Goal: Find specific page/section: Find specific page/section

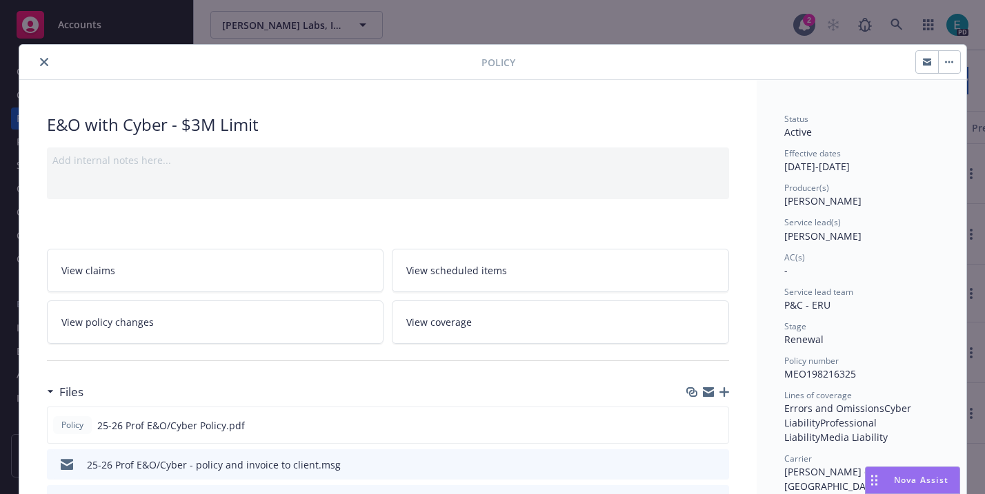
click at [43, 63] on icon "close" at bounding box center [44, 62] width 8 height 8
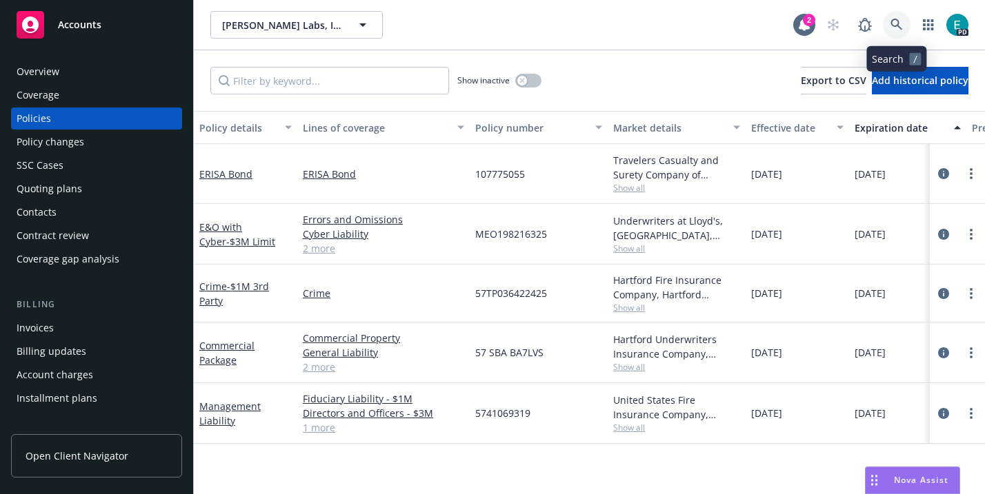
click at [900, 22] on icon at bounding box center [896, 25] width 12 height 12
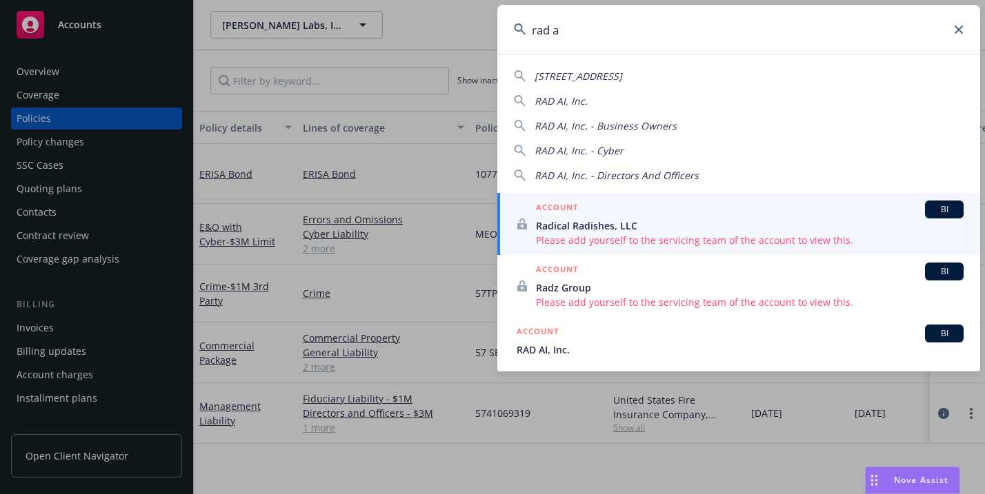
type input "rad ai"
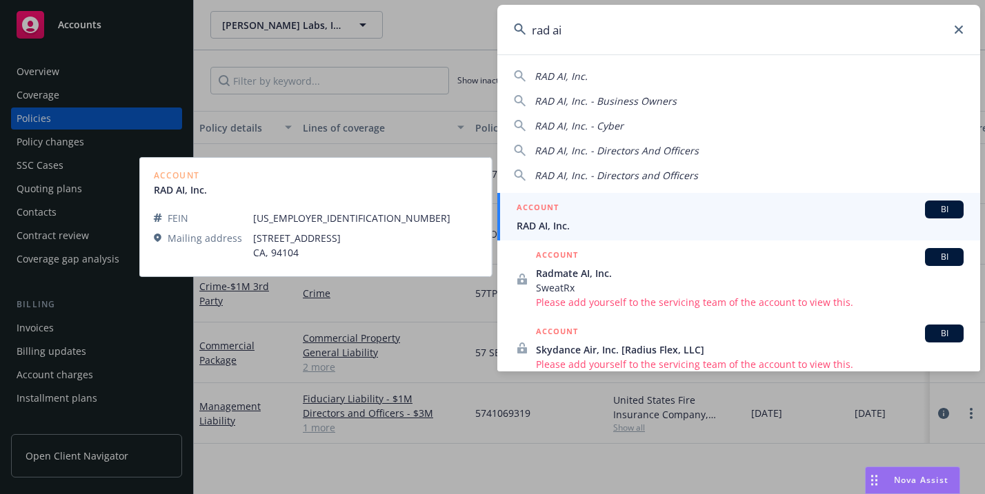
click at [615, 216] on div "ACCOUNT BI" at bounding box center [740, 210] width 447 height 18
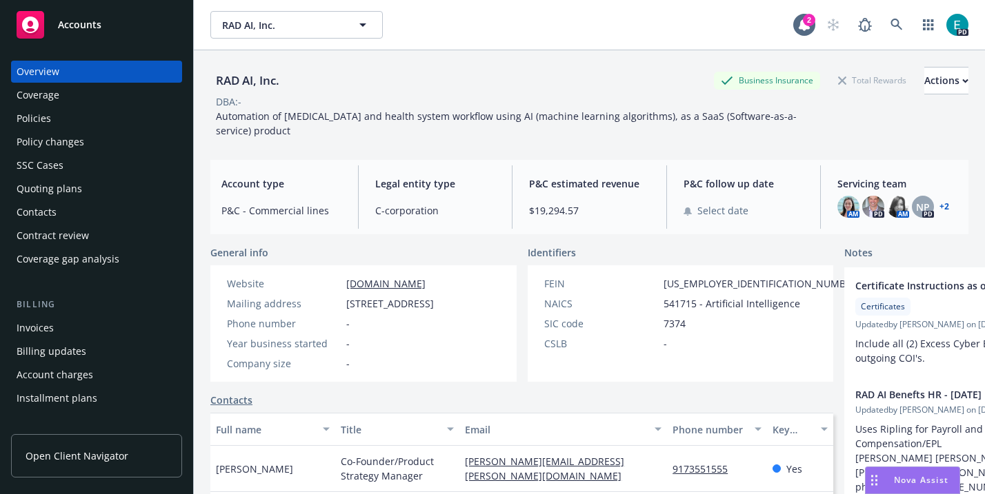
click at [58, 120] on div "Policies" at bounding box center [97, 119] width 160 height 22
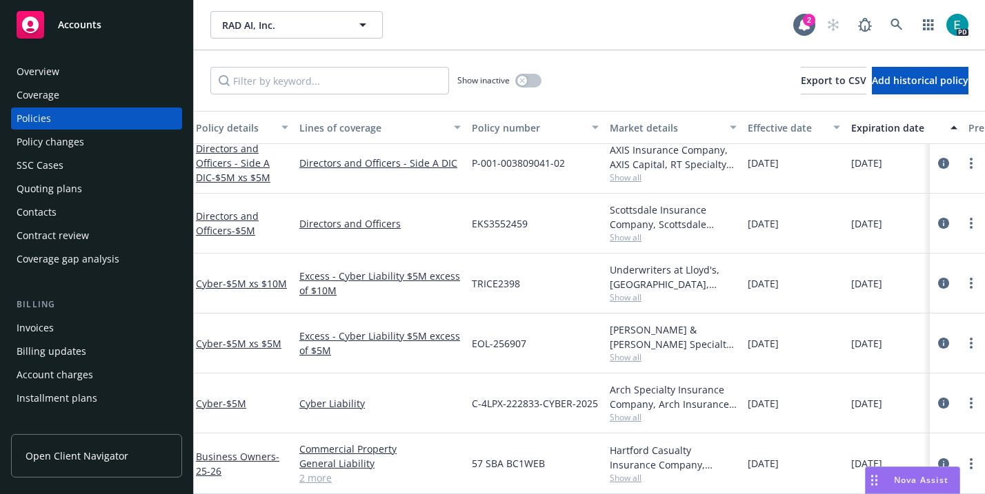
scroll to position [0, 3]
